Goal: Task Accomplishment & Management: Use online tool/utility

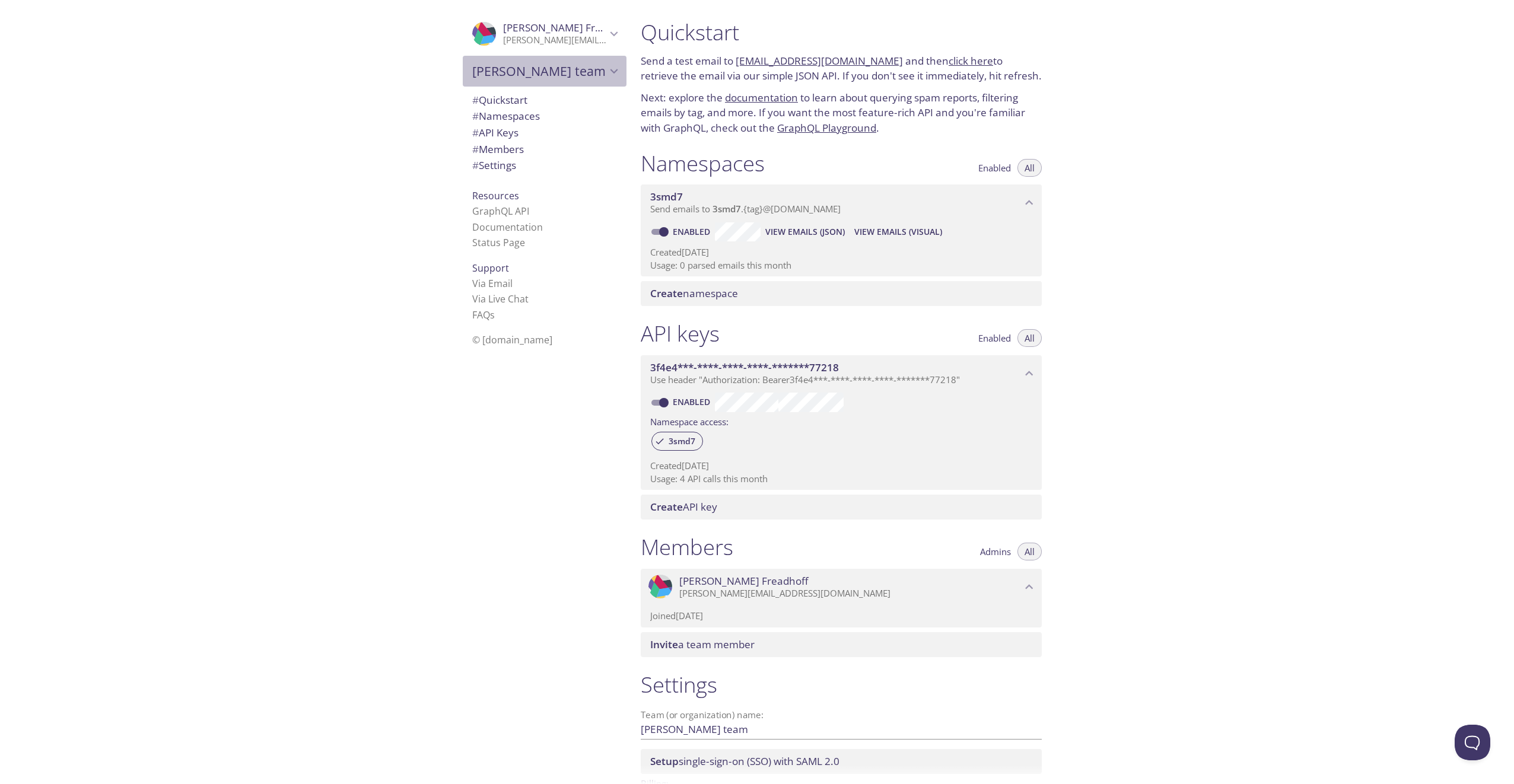
click at [606, 75] on icon "Dylan's team" at bounding box center [613, 71] width 15 height 15
click at [558, 97] on span "Team Ignyte" at bounding box center [545, 99] width 145 height 15
type input "Team Ignyte"
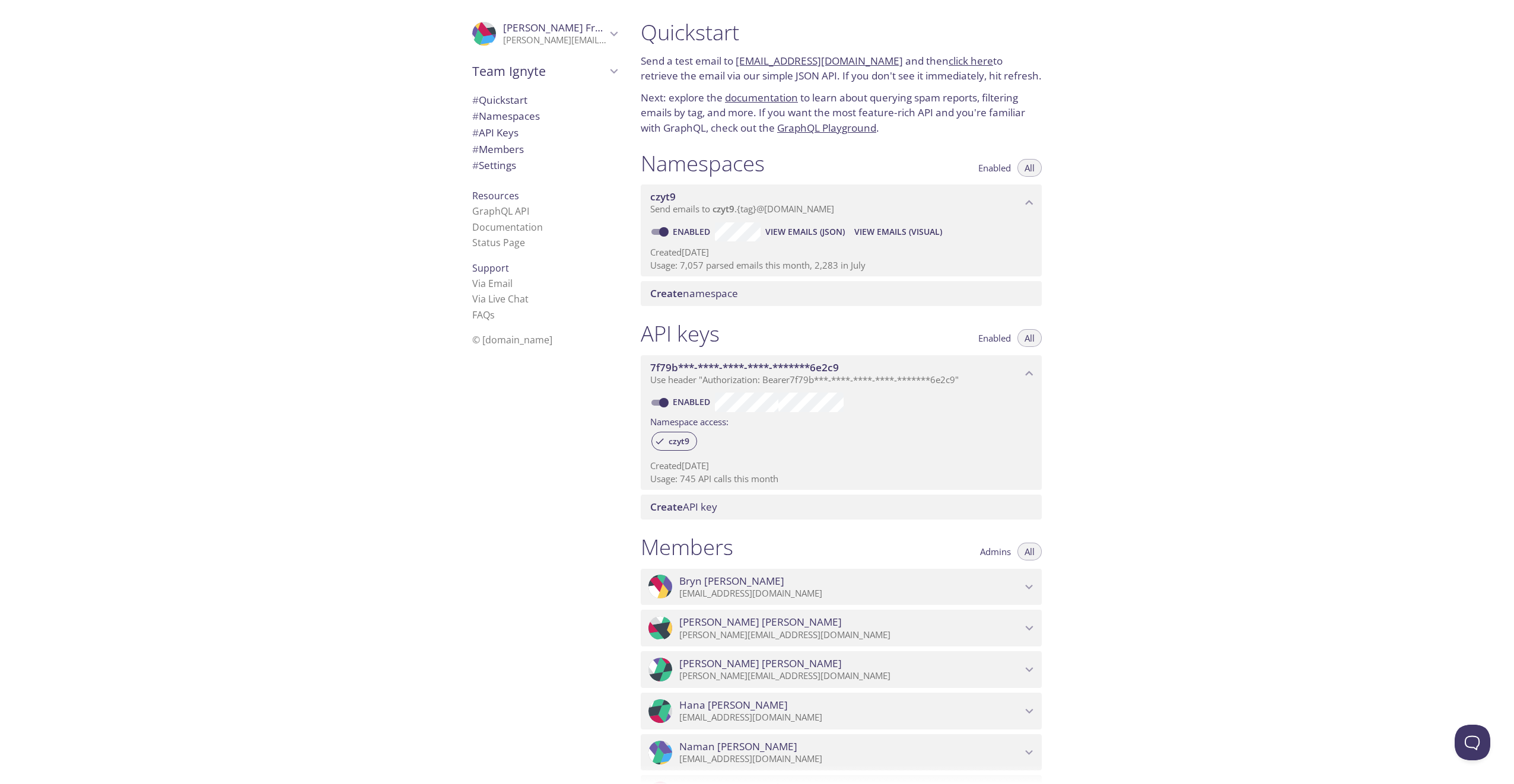
scroll to position [19, 0]
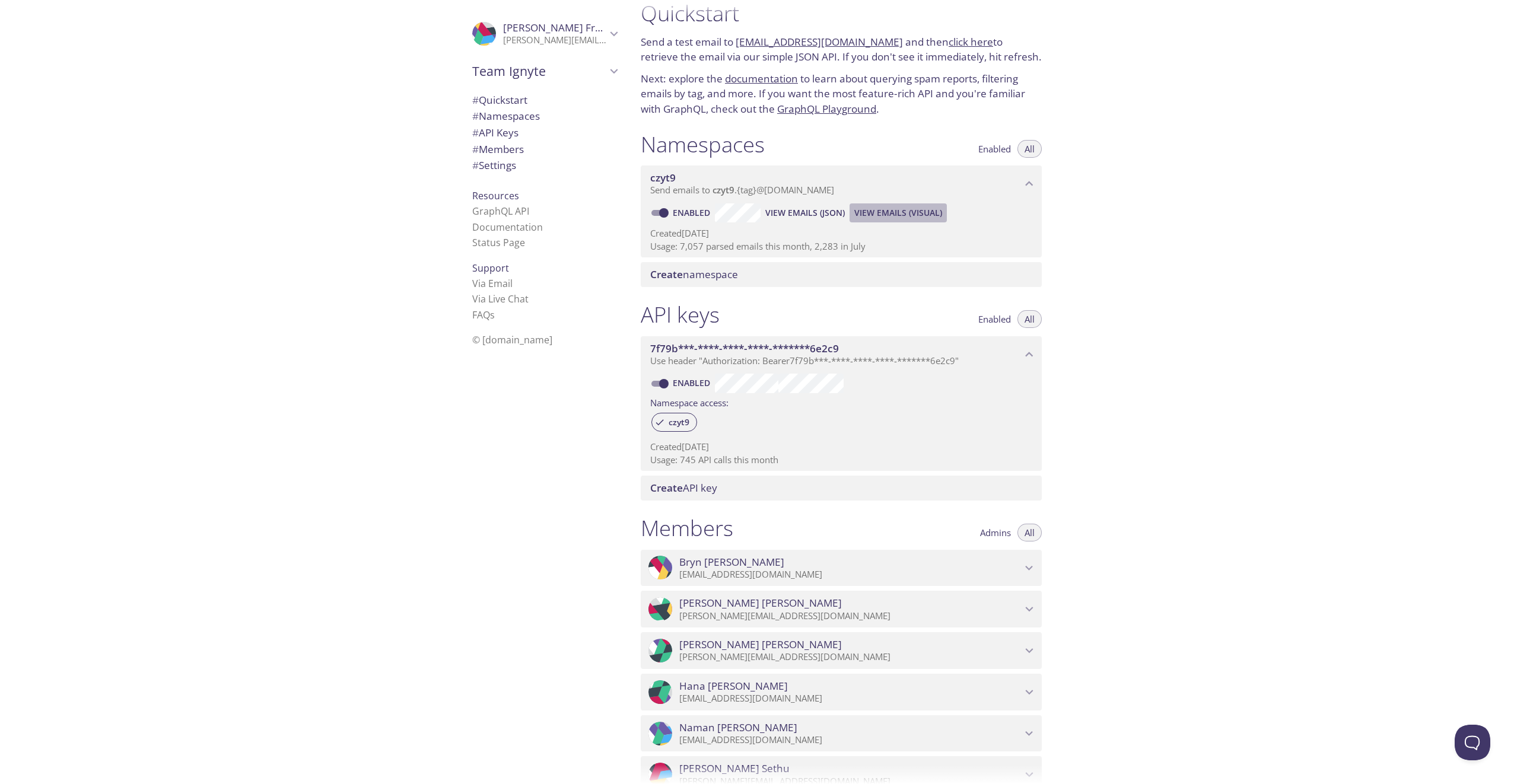
click at [906, 211] on span "View Emails (Visual)" at bounding box center [898, 212] width 88 height 14
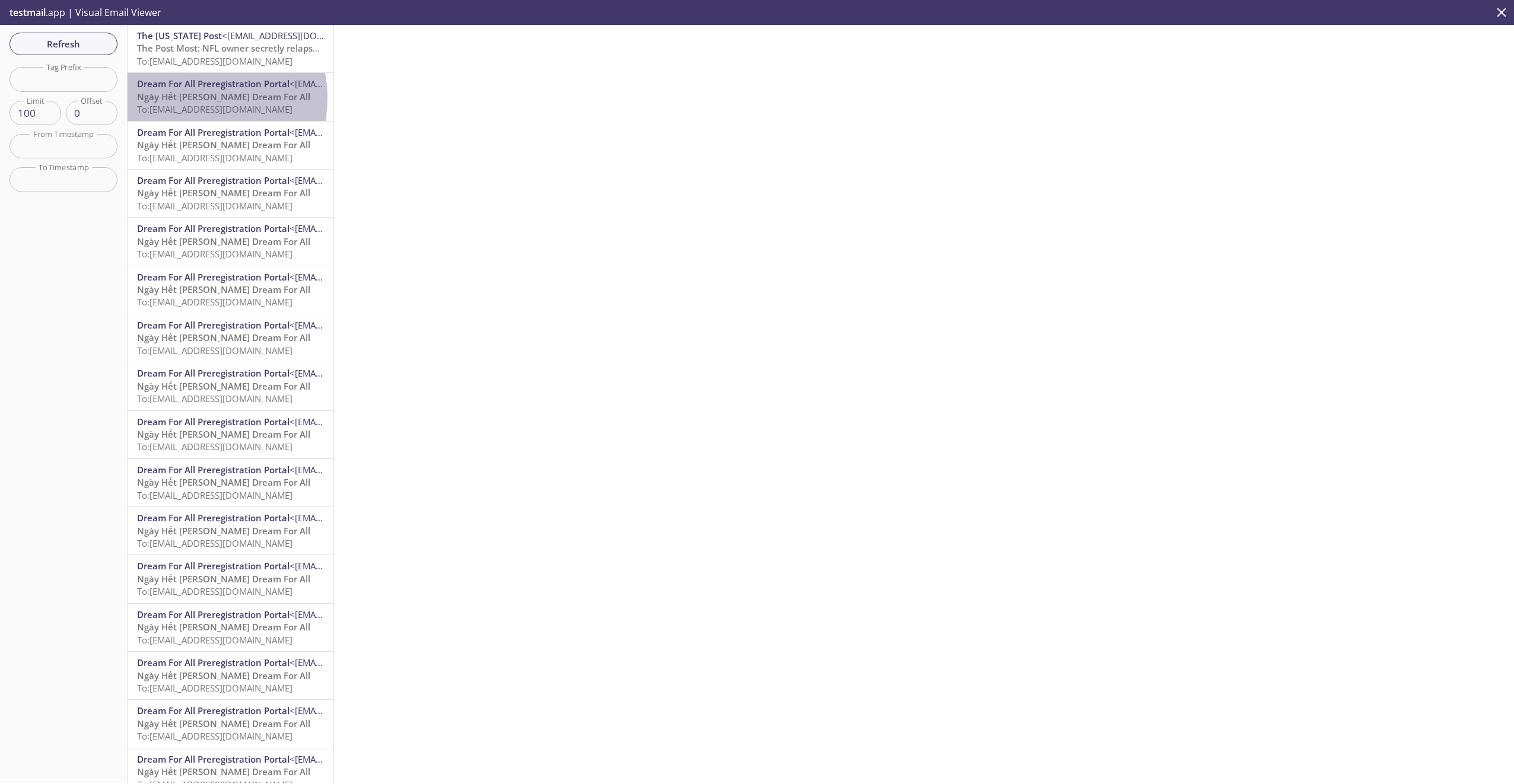
click at [187, 99] on span "Ngày Hết [PERSON_NAME] Dream For All" at bounding box center [223, 96] width 173 height 12
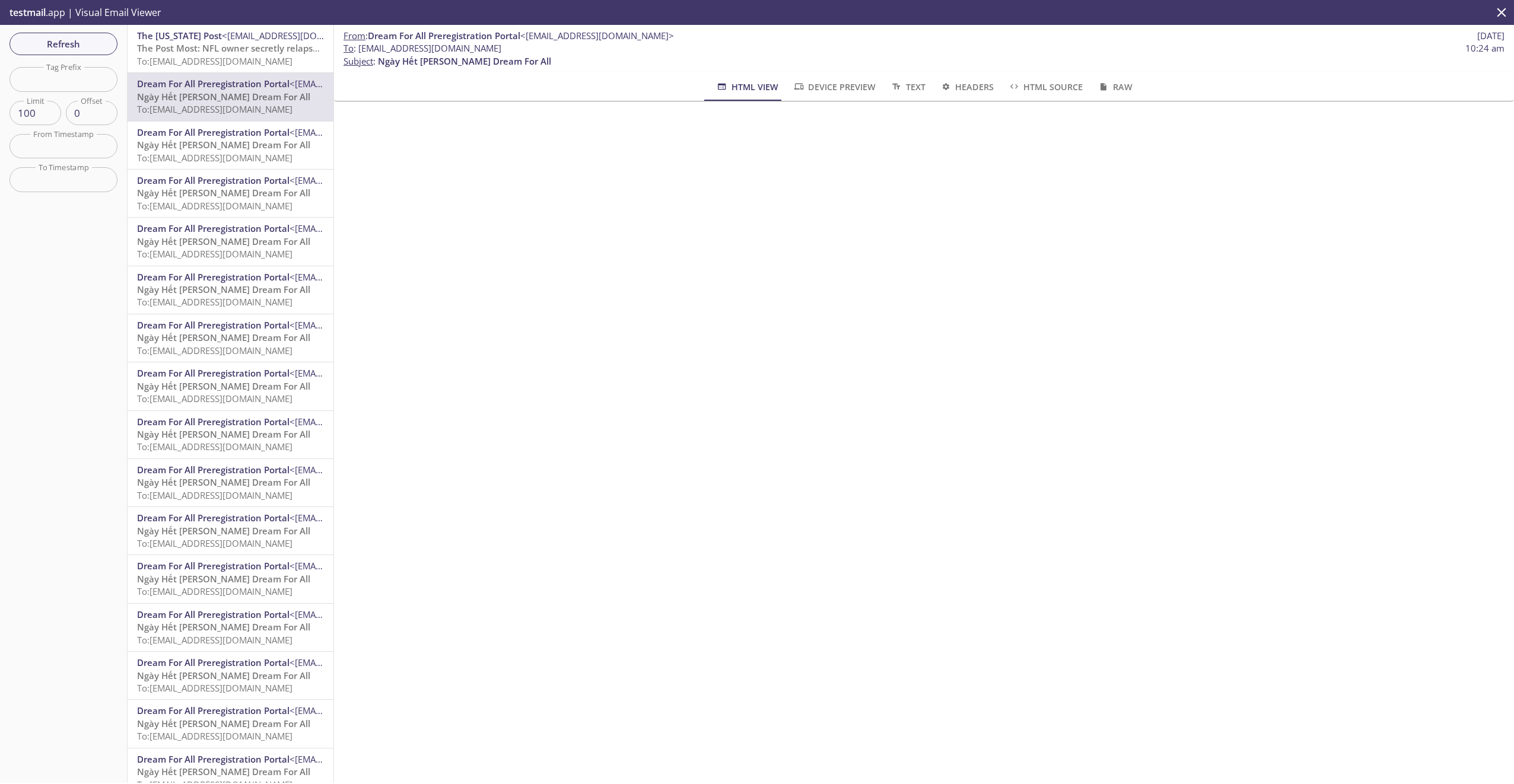
click at [226, 64] on span "To: [EMAIL_ADDRESS][DOMAIN_NAME]" at bounding box center [214, 61] width 155 height 12
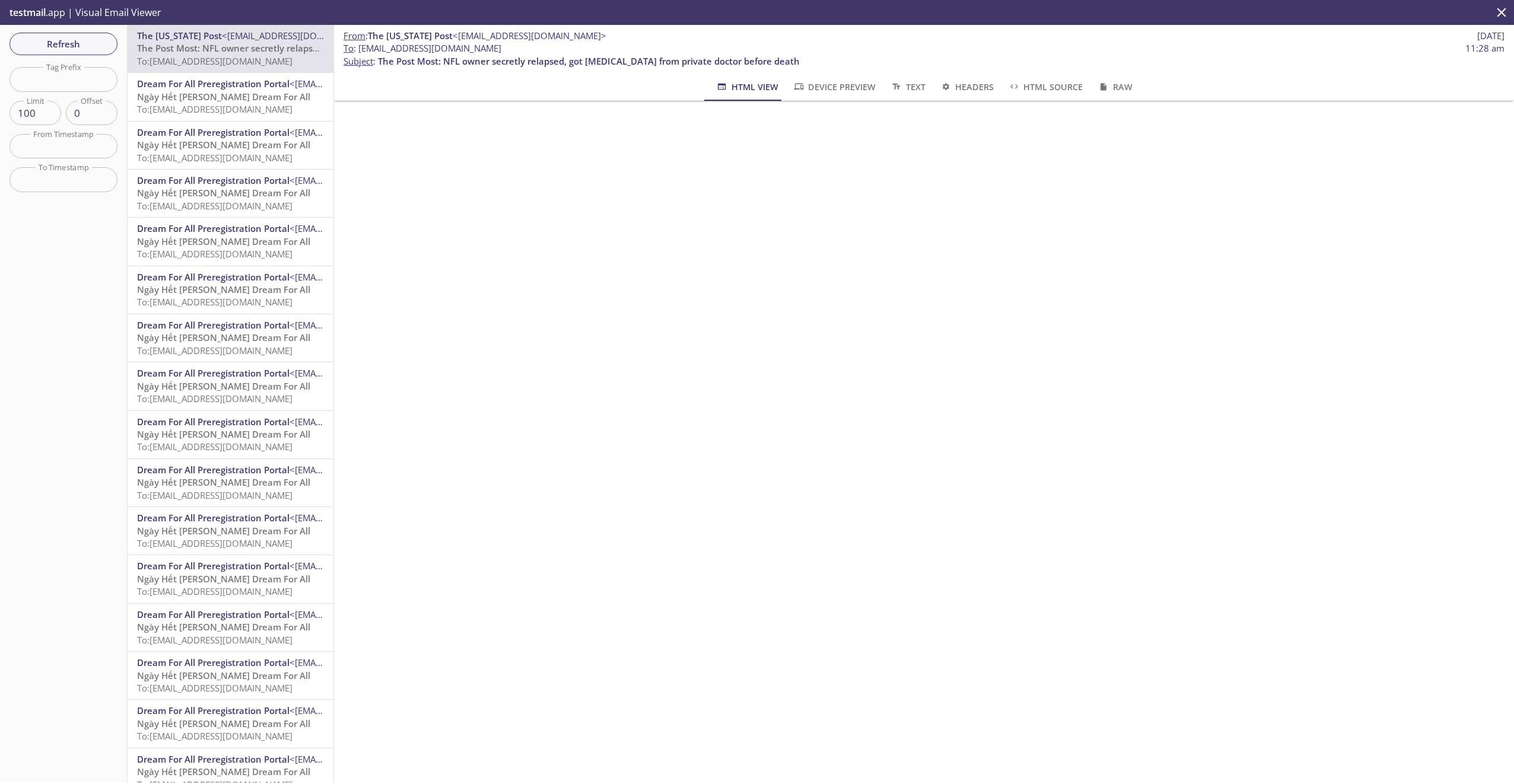
drag, startPoint x: 233, startPoint y: 59, endPoint x: 5, endPoint y: 374, distance: 388.9
click at [5, 374] on div "Refresh Filters Tag Prefix Tag Prefix Limit 100 Limit Offset 0 Offset From Time…" at bounding box center [64, 404] width 128 height 758
